Goal: Information Seeking & Learning: Learn about a topic

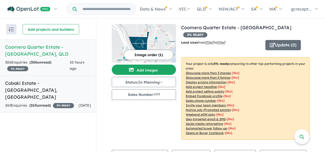
scroll to position [51, 0]
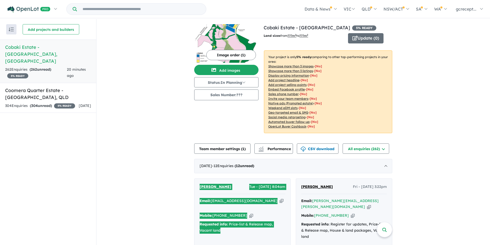
scroll to position [77, 0]
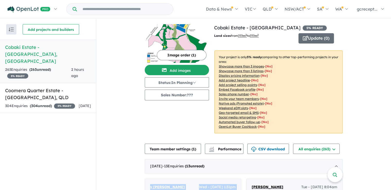
scroll to position [77, 0]
